Goal: Information Seeking & Learning: Learn about a topic

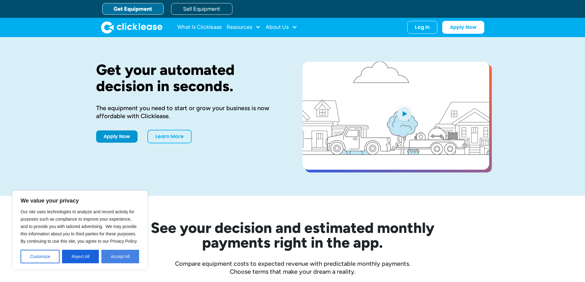
drag, startPoint x: 123, startPoint y: 255, endPoint x: 143, endPoint y: 231, distance: 31.5
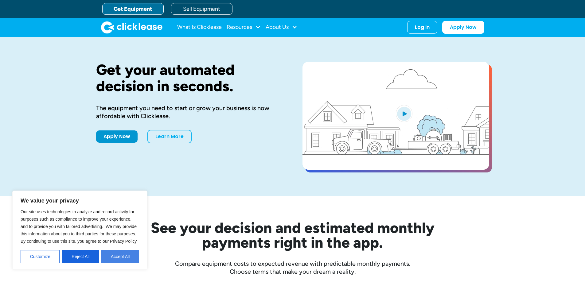
click at [123, 255] on button "Accept All" at bounding box center [120, 257] width 38 height 14
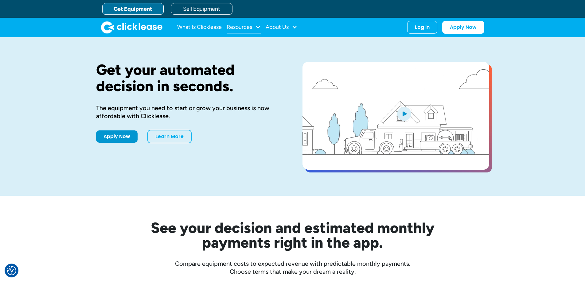
click at [238, 27] on div "Resources" at bounding box center [239, 27] width 25 height 0
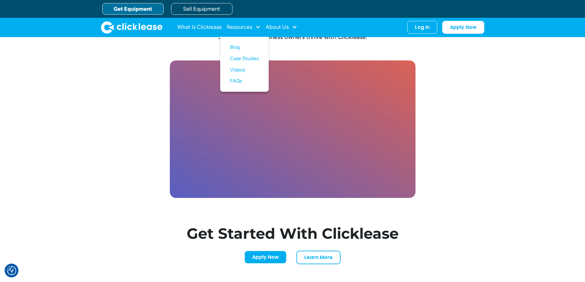
scroll to position [1566, 0]
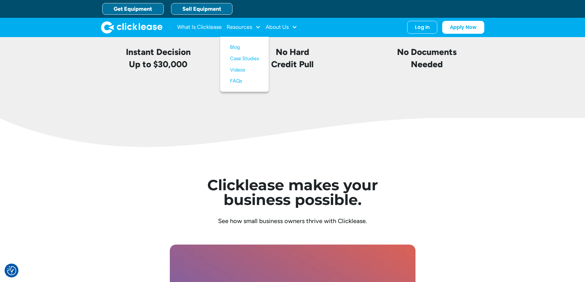
click at [217, 9] on link "Sell Equipment" at bounding box center [201, 9] width 61 height 12
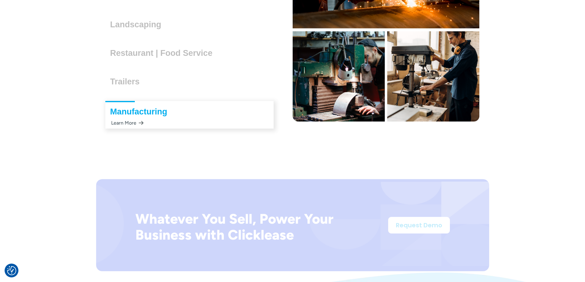
scroll to position [1882, 0]
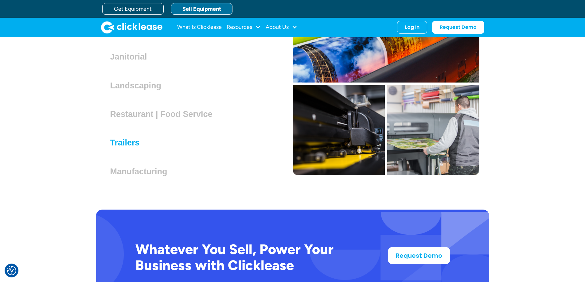
click at [124, 143] on h3 "Trailers" at bounding box center [127, 142] width 34 height 9
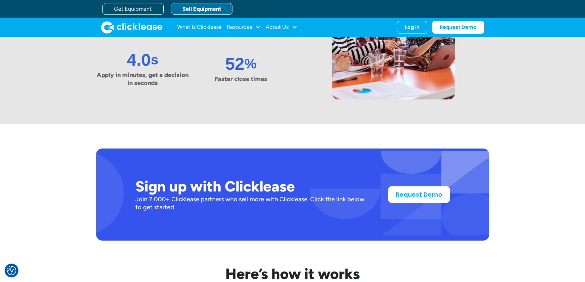
scroll to position [224, 0]
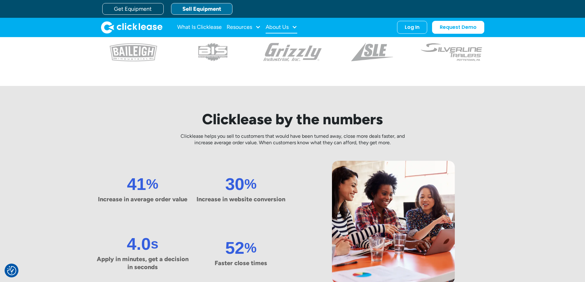
click at [295, 26] on div at bounding box center [295, 27] width 6 height 6
click at [176, 102] on div "Clicklease by the numbers Clicklease helps you sell to customers that would hav…" at bounding box center [292, 197] width 393 height 222
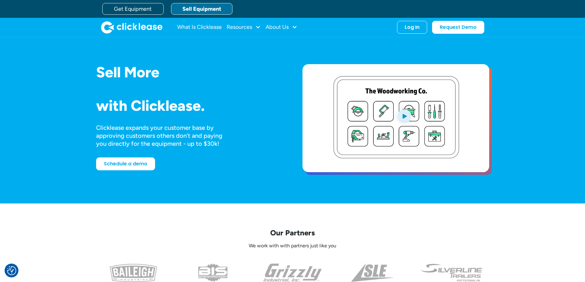
scroll to position [0, 0]
